Goal: Transaction & Acquisition: Purchase product/service

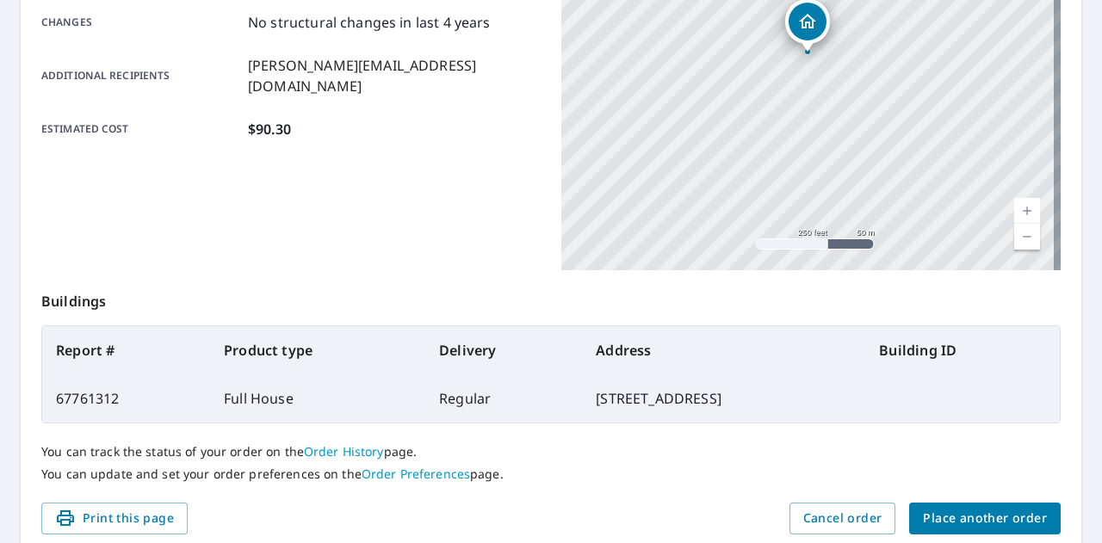
scroll to position [404, 0]
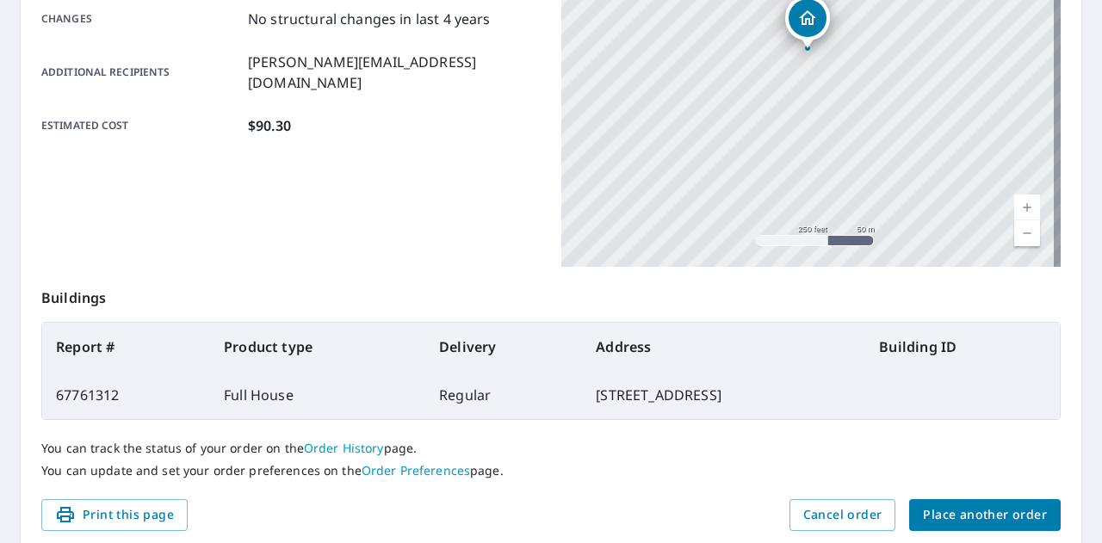
click at [959, 505] on span "Place another order" at bounding box center [985, 515] width 124 height 22
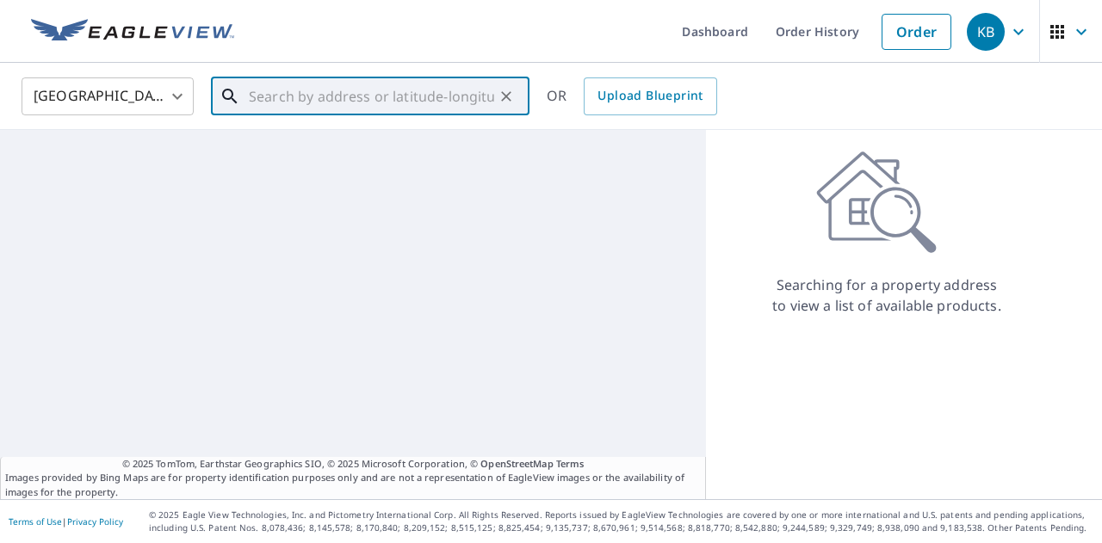
click at [303, 110] on input "text" at bounding box center [371, 96] width 245 height 48
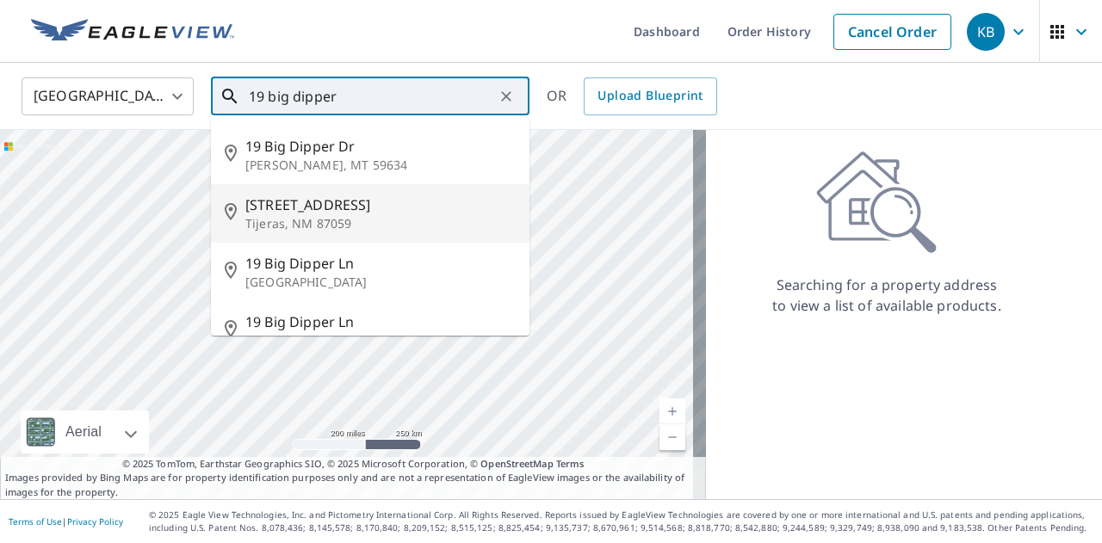
scroll to position [30, 0]
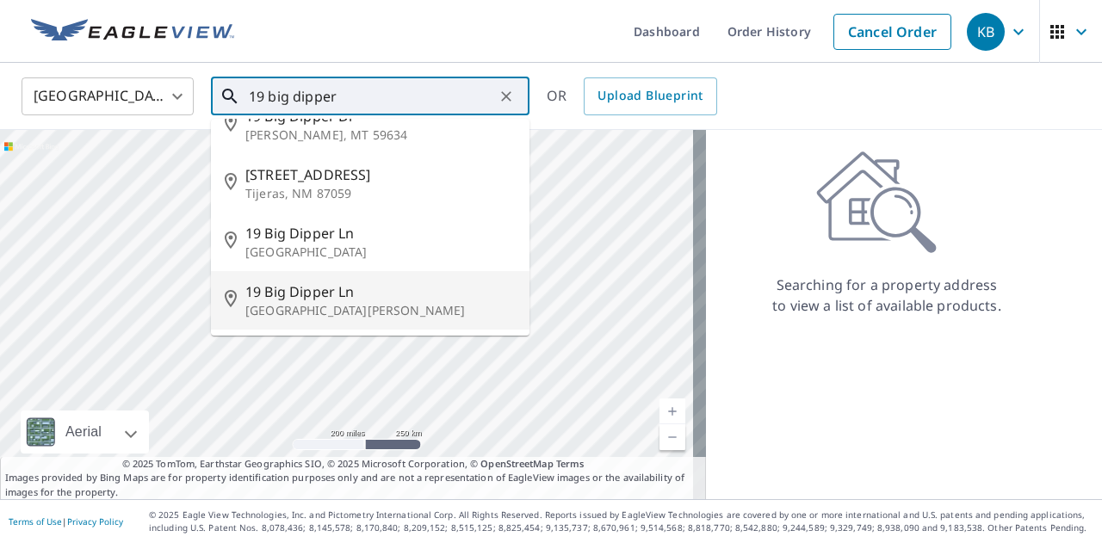
click at [327, 297] on span "19 Big Dipper Ln" at bounding box center [380, 292] width 270 height 21
type input "[STREET_ADDRESS][PERSON_NAME]"
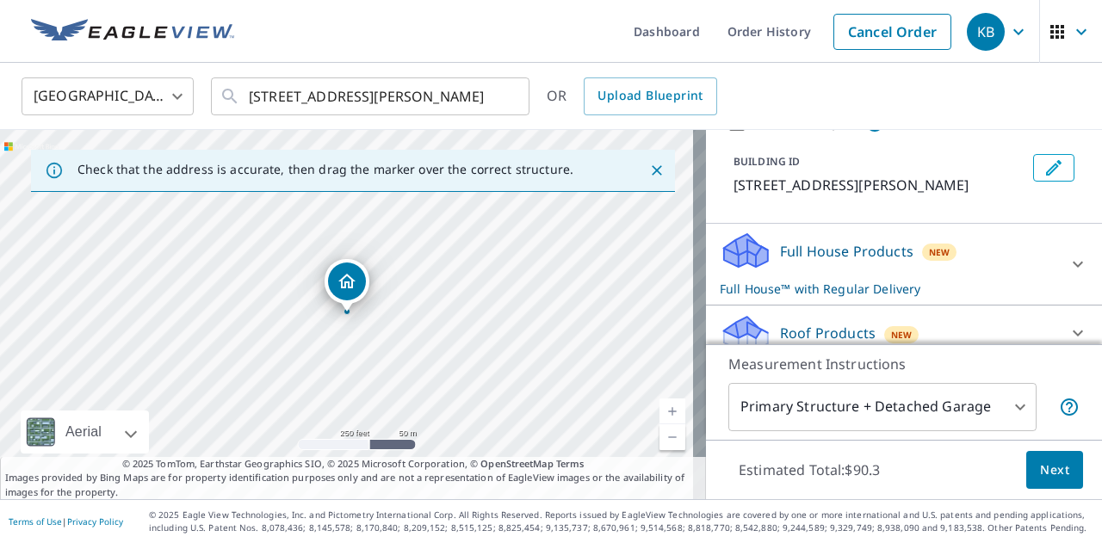
scroll to position [104, 0]
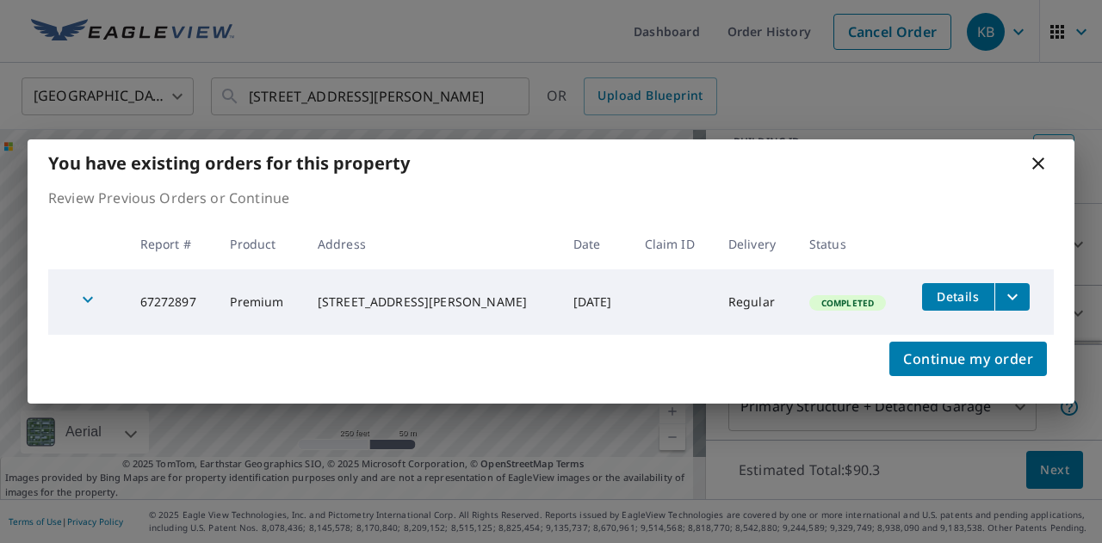
click at [795, 254] on th "Status" at bounding box center [851, 244] width 113 height 51
click at [1011, 301] on icon "filesDropdownBtn-67272897" at bounding box center [1012, 297] width 21 height 21
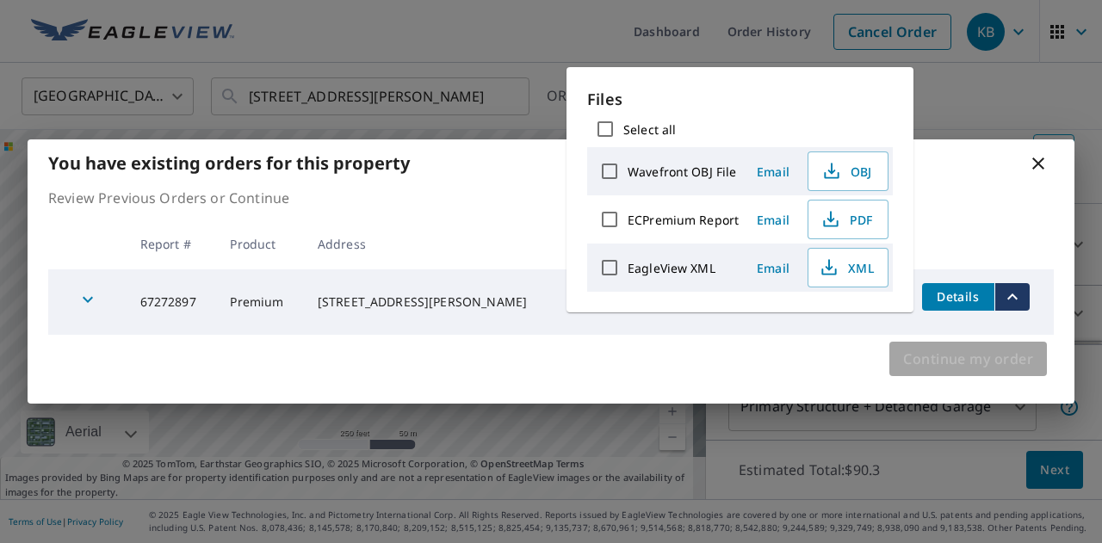
click at [950, 347] on span "Continue my order" at bounding box center [968, 359] width 130 height 24
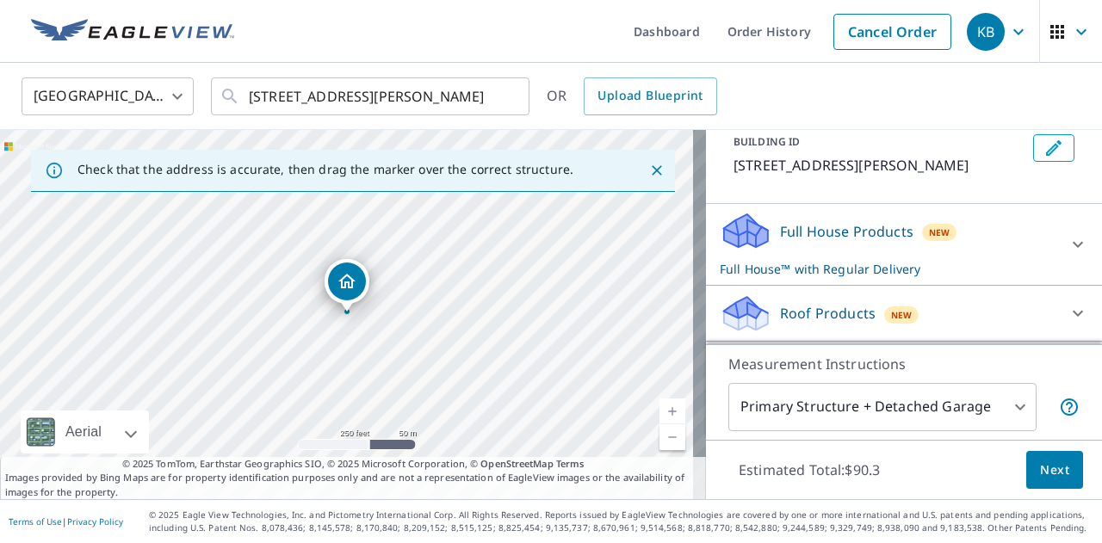
click at [783, 266] on div "Full House Products New Full House™ with Regular Delivery" at bounding box center [888, 244] width 337 height 67
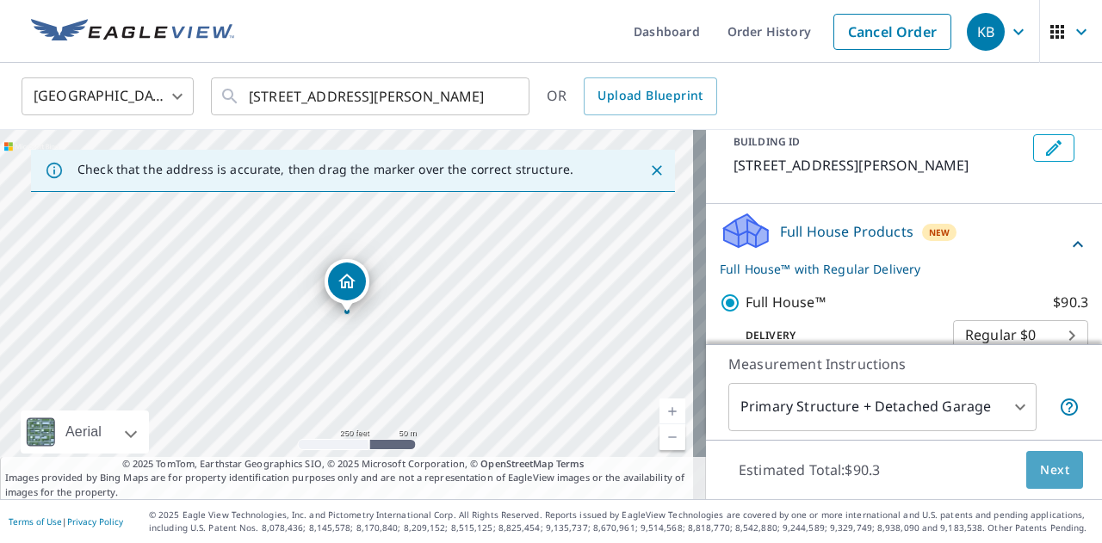
click at [1046, 461] on span "Next" at bounding box center [1054, 471] width 29 height 22
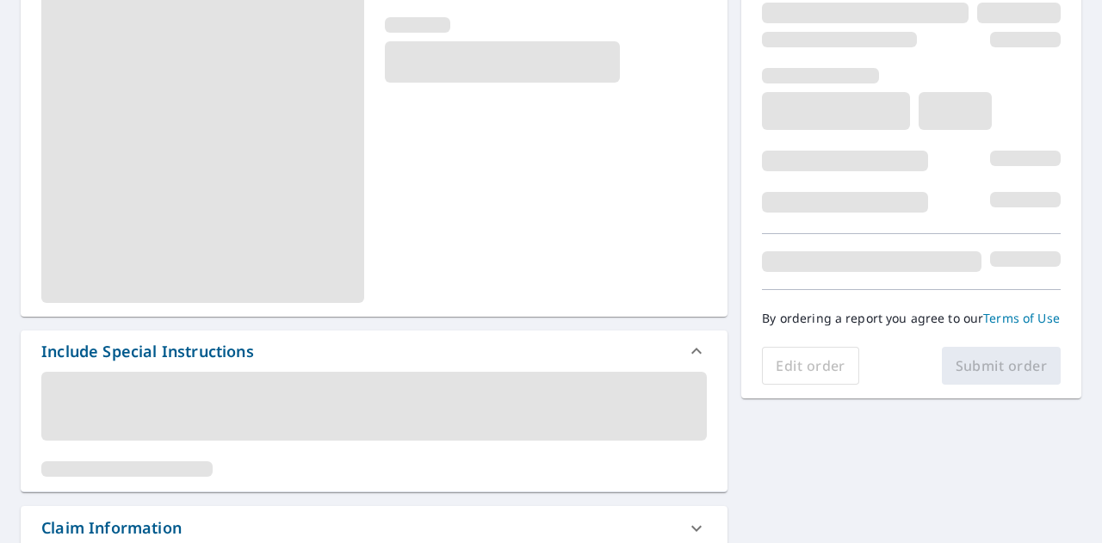
scroll to position [283, 0]
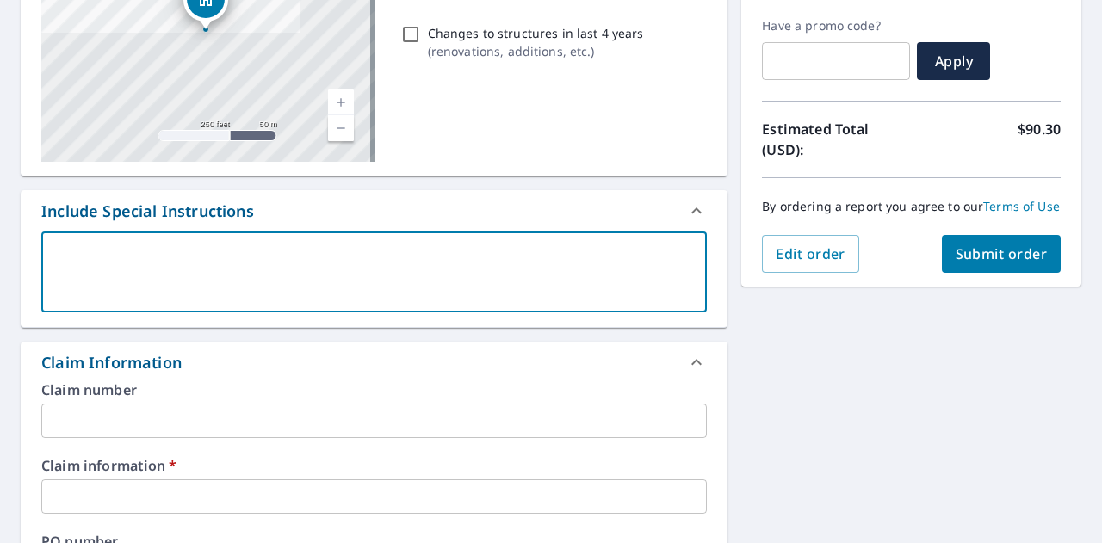
click at [143, 263] on textarea at bounding box center [373, 272] width 641 height 49
type textarea "N"
type textarea "x"
checkbox input "true"
type textarea "Ne"
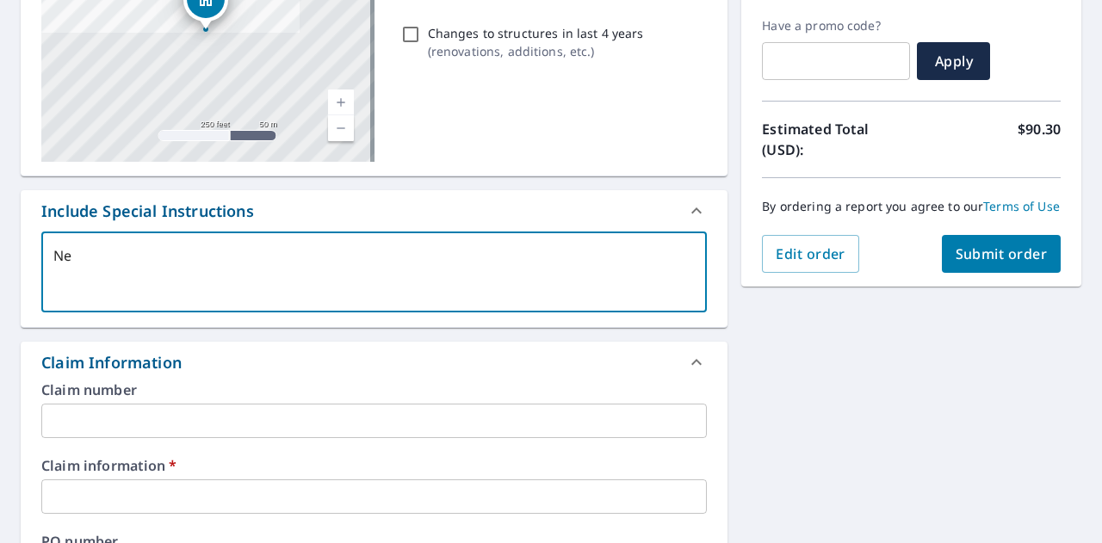
type textarea "x"
checkbox input "true"
type textarea "Nee"
type textarea "x"
checkbox input "true"
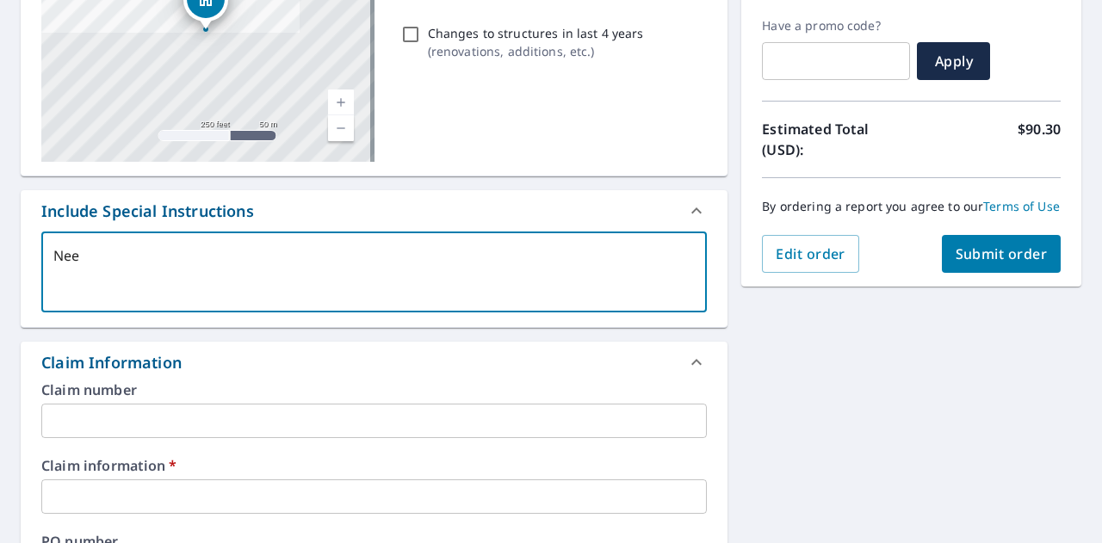
type textarea "Need"
type textarea "x"
checkbox input "true"
type textarea "Need"
type textarea "x"
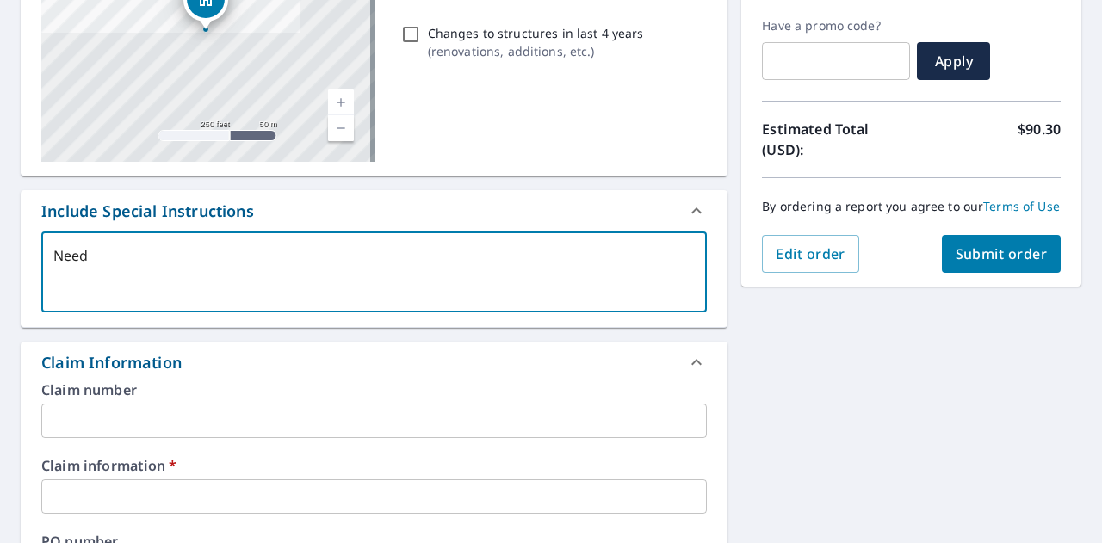
checkbox input "true"
type textarea "Need w"
type textarea "x"
checkbox input "true"
type textarea "Need wa"
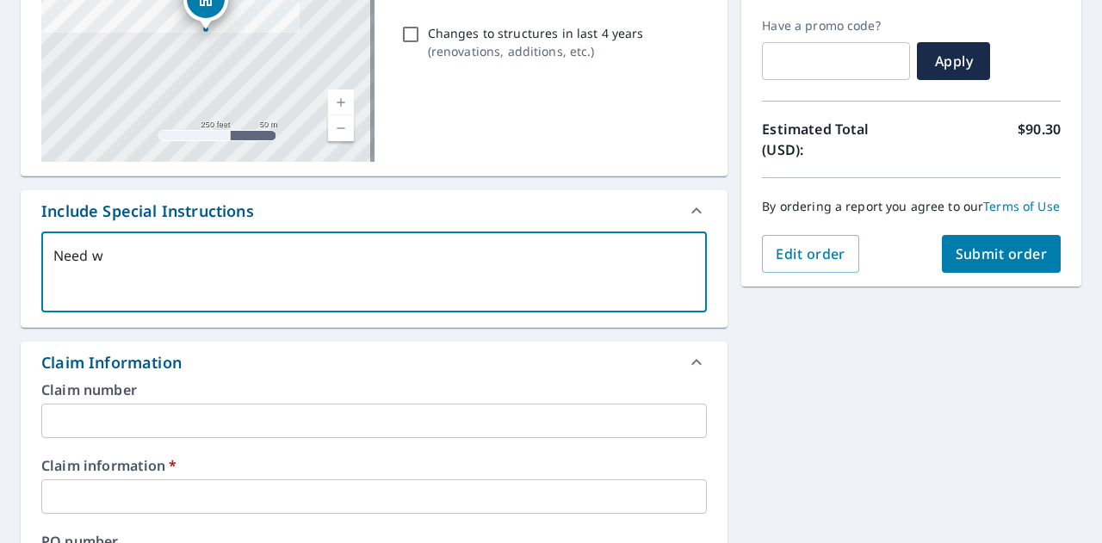
type textarea "x"
checkbox input "true"
type textarea "Need wal"
type textarea "x"
checkbox input "true"
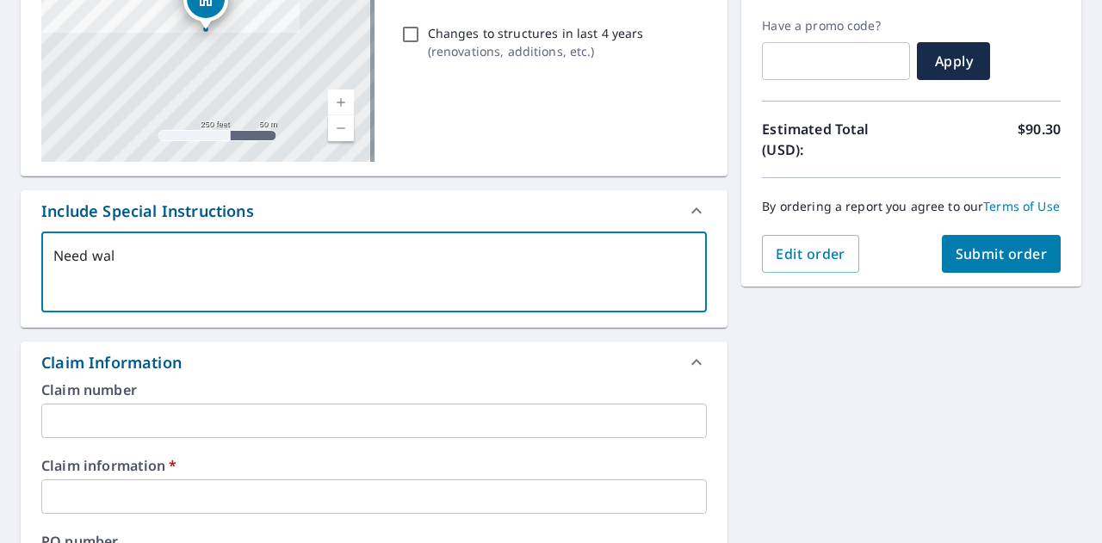
type textarea "Need wall"
type textarea "x"
checkbox input "true"
type textarea "Need wall"
type textarea "x"
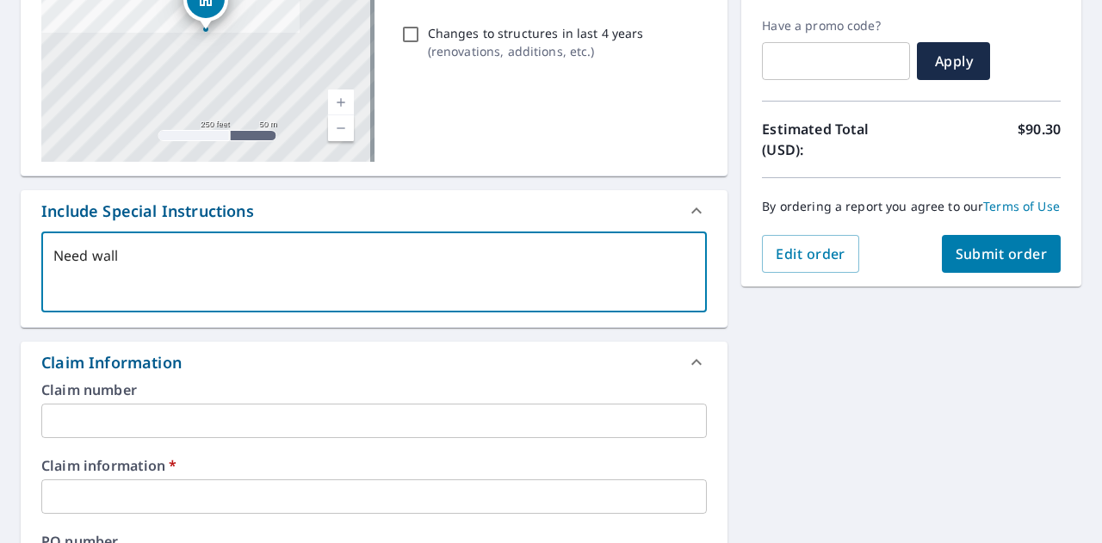
checkbox input "true"
type textarea "Need wall r"
type textarea "x"
checkbox input "true"
type textarea "Need wall rep"
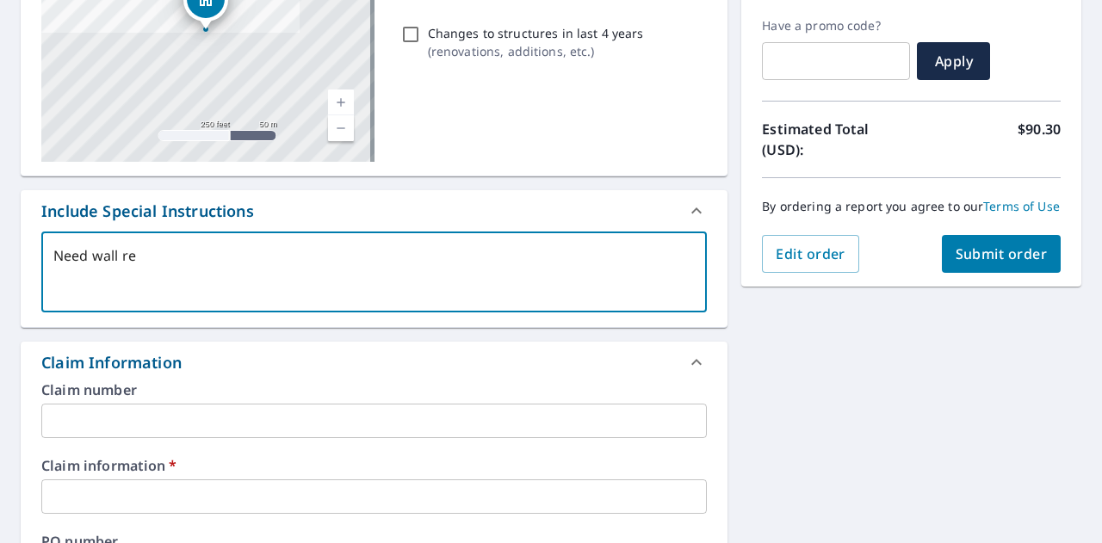
type textarea "x"
checkbox input "true"
type textarea "Need wall repo"
type textarea "x"
checkbox input "true"
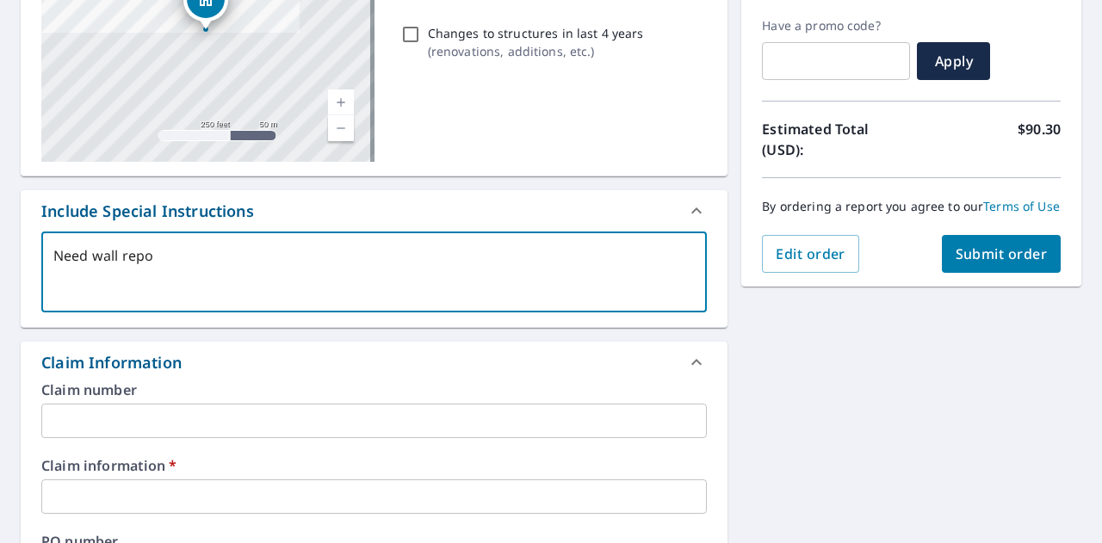
type textarea "Need wall repor"
type textarea "x"
checkbox input "true"
type textarea "Need wall report"
type textarea "x"
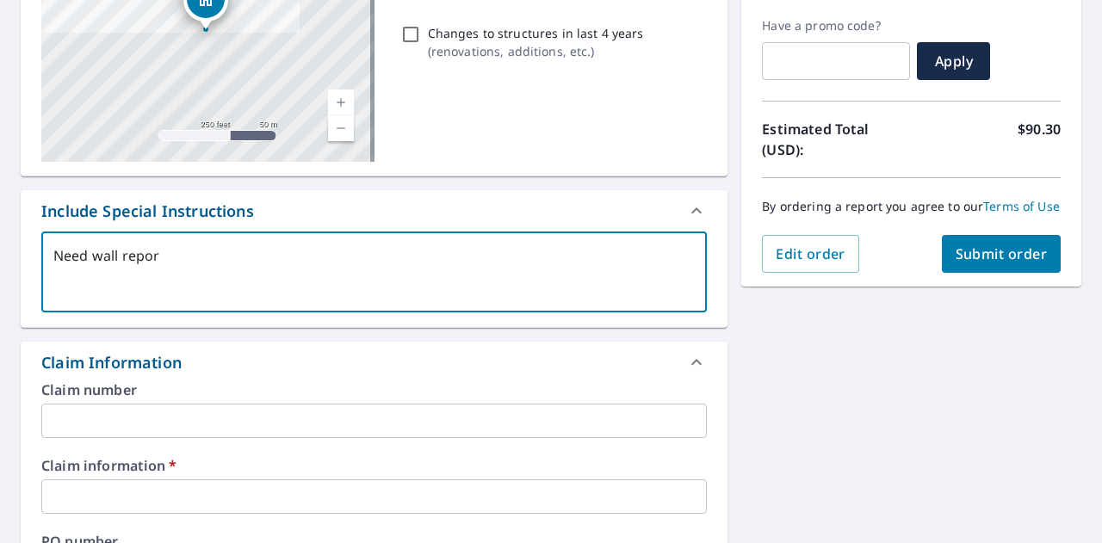
checkbox input "true"
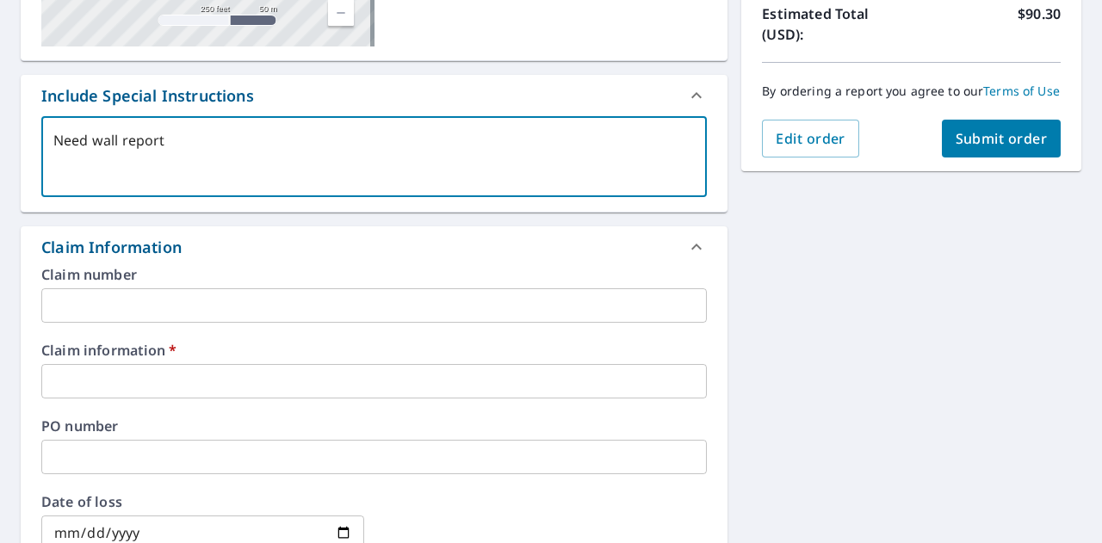
scroll to position [399, 0]
type textarea "Need wall report"
click at [141, 373] on input "text" at bounding box center [373, 381] width 665 height 34
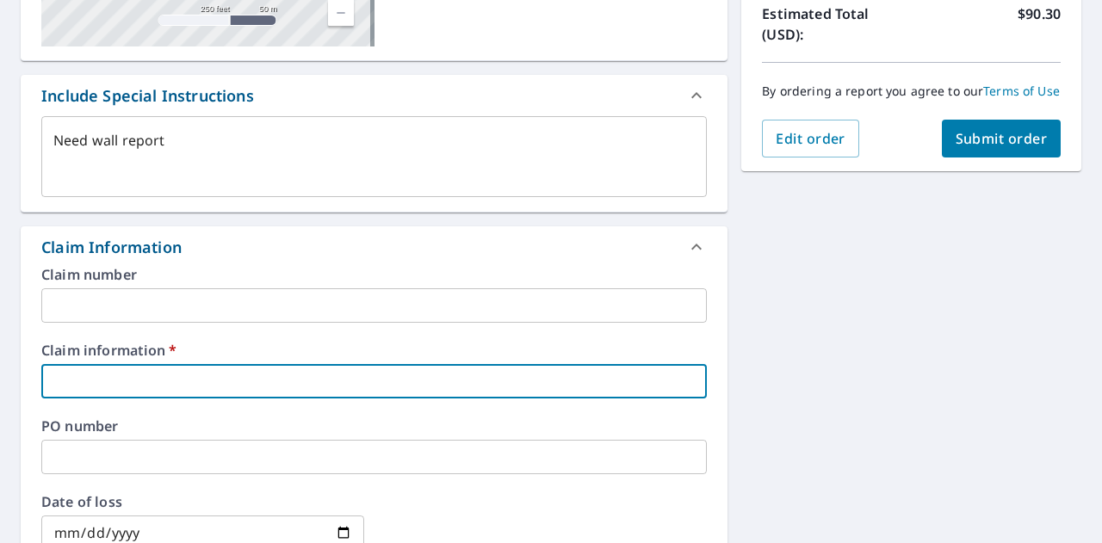
type textarea "x"
type input "5"
checkbox input "true"
type textarea "x"
type input "55"
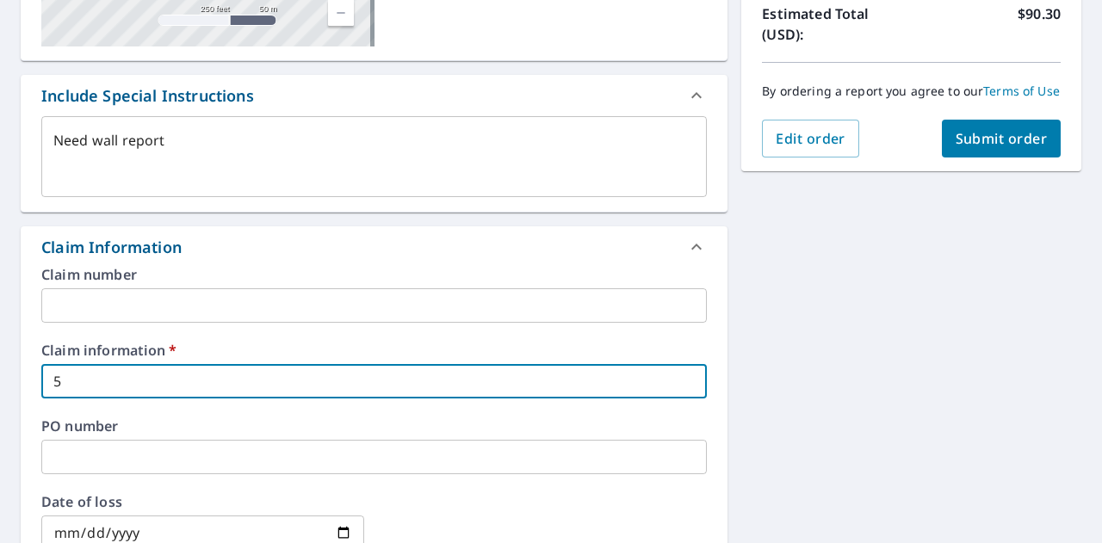
checkbox input "true"
type textarea "x"
type input "553"
checkbox input "true"
type textarea "x"
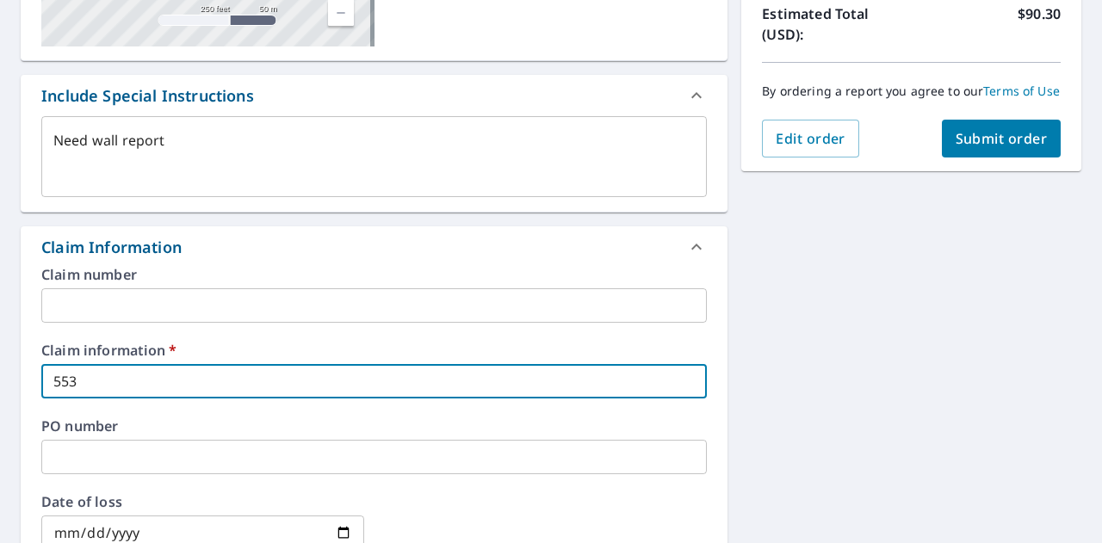
type input "5536"
checkbox input "true"
type textarea "x"
type input "55360"
checkbox input "true"
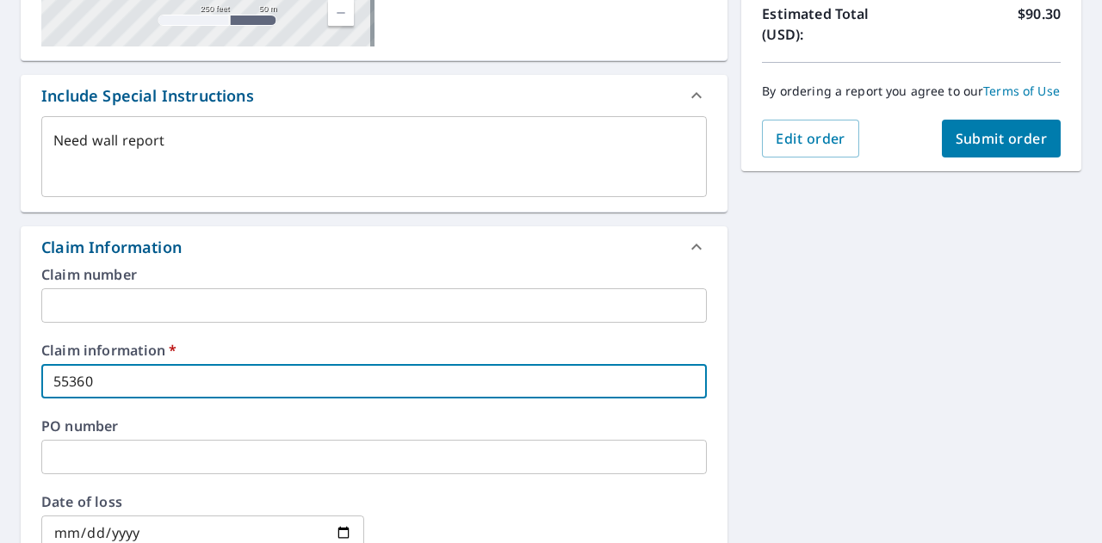
type textarea "x"
type input "553605"
checkbox input "true"
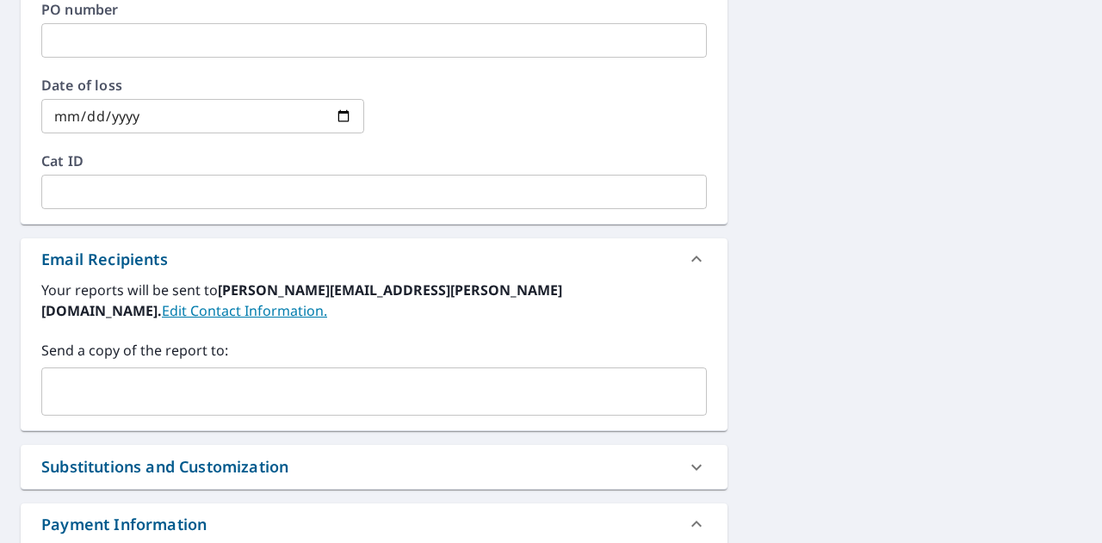
scroll to position [821, 0]
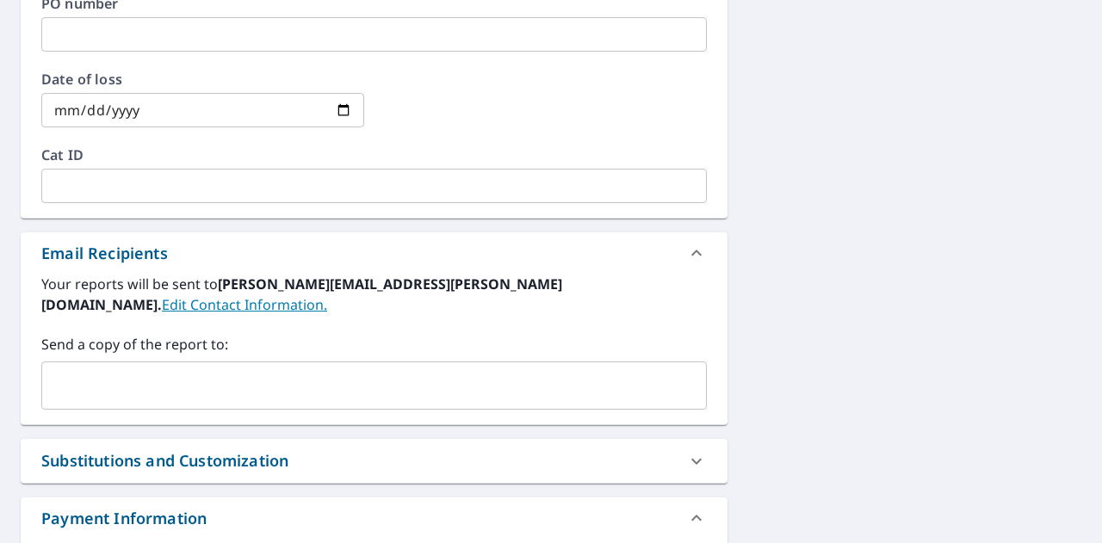
type input "553605"
click at [114, 369] on input "text" at bounding box center [361, 385] width 624 height 33
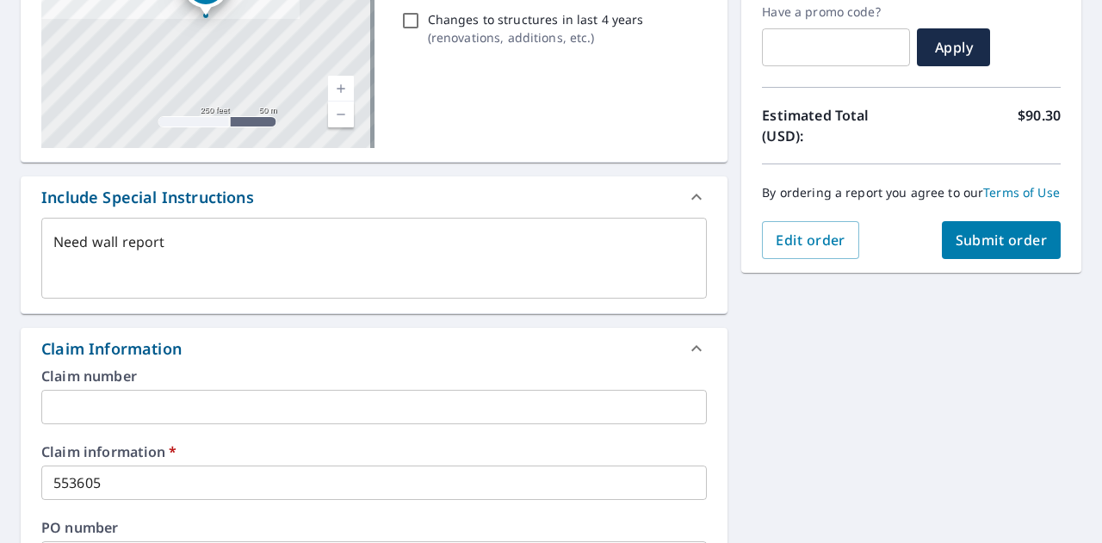
scroll to position [296, 0]
type input "[EMAIL_ADDRESS][DOMAIN_NAME]"
type textarea "x"
checkbox input "true"
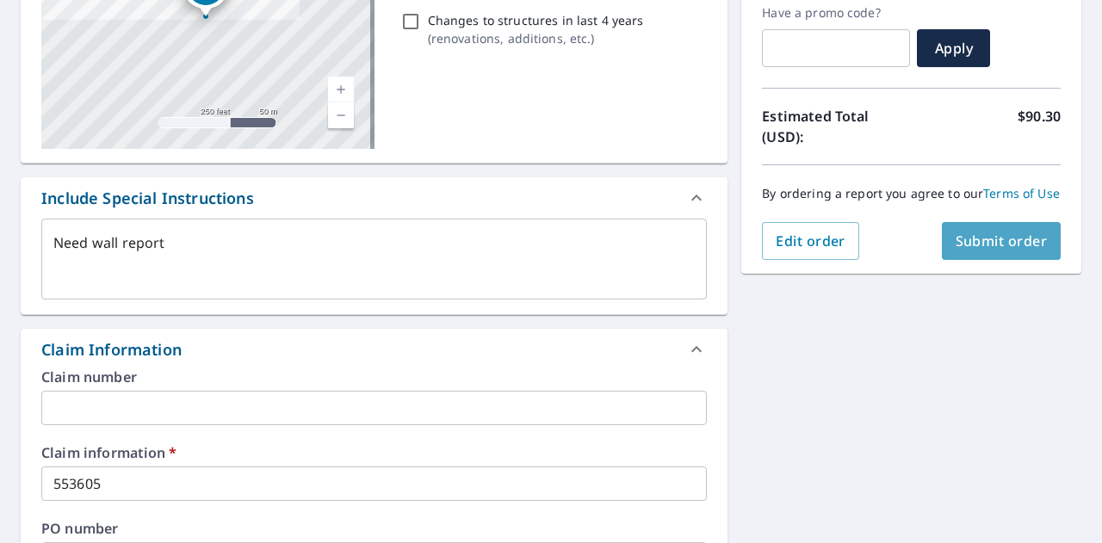
click at [987, 251] on span "Submit order" at bounding box center [1002, 241] width 92 height 19
type textarea "x"
checkbox input "true"
